Goal: Navigation & Orientation: Find specific page/section

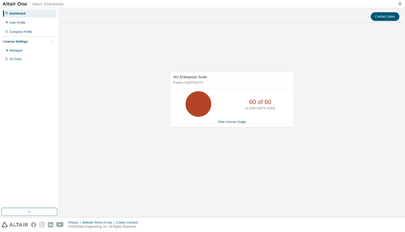
click at [282, 162] on div "AU Enterprise Suite Expires on [DATE] UTC 60 of 60 ALTAIR UNITS USED View Licen…" at bounding box center [231, 102] width 341 height 151
click at [283, 161] on div "AU Enterprise Suite Expires on [DATE] UTC 60 of 60 ALTAIR UNITS USED View Licen…" at bounding box center [231, 102] width 341 height 151
click at [328, 166] on div "AU Enterprise Suite Expires on [DATE] UTC 0 of 60 ALTAIR UNITS USED View Licens…" at bounding box center [231, 102] width 341 height 151
click at [368, 207] on div "Contact Sales AU Enterprise Suite Expires on [DATE] UTC 21 of 60 ALTAIR UNITS U…" at bounding box center [231, 113] width 341 height 204
click at [150, 37] on div "AU Enterprise Suite Expires on [DATE] UTC 60 of 60 ALTAIR UNITS USED View Licen…" at bounding box center [231, 102] width 341 height 151
